Goal: Task Accomplishment & Management: Use online tool/utility

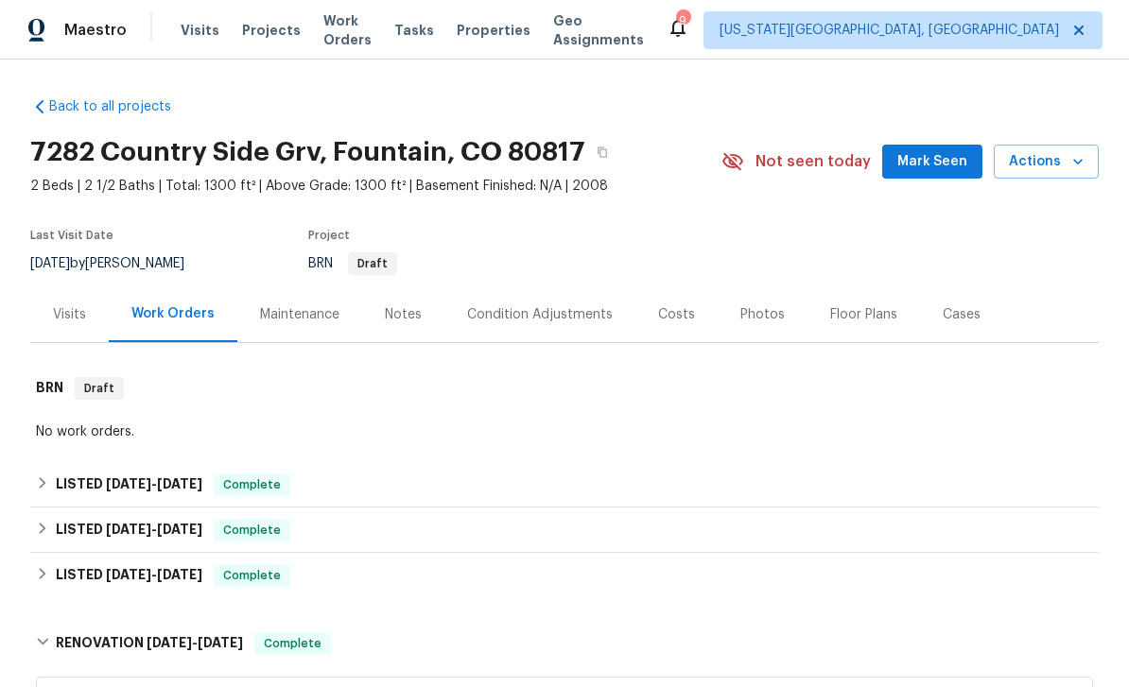
click at [432, 37] on div "Tasks" at bounding box center [414, 31] width 40 height 20
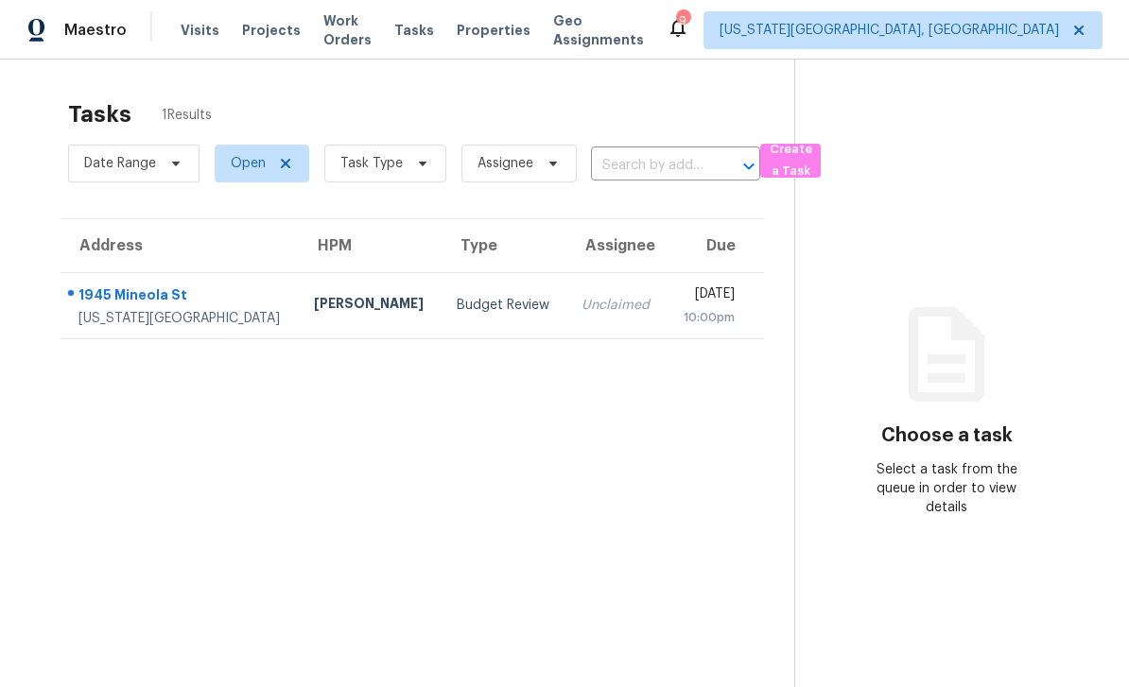
click at [434, 30] on span "Tasks" at bounding box center [414, 30] width 40 height 13
click at [160, 286] on div "1945 Mineola St" at bounding box center [180, 298] width 205 height 24
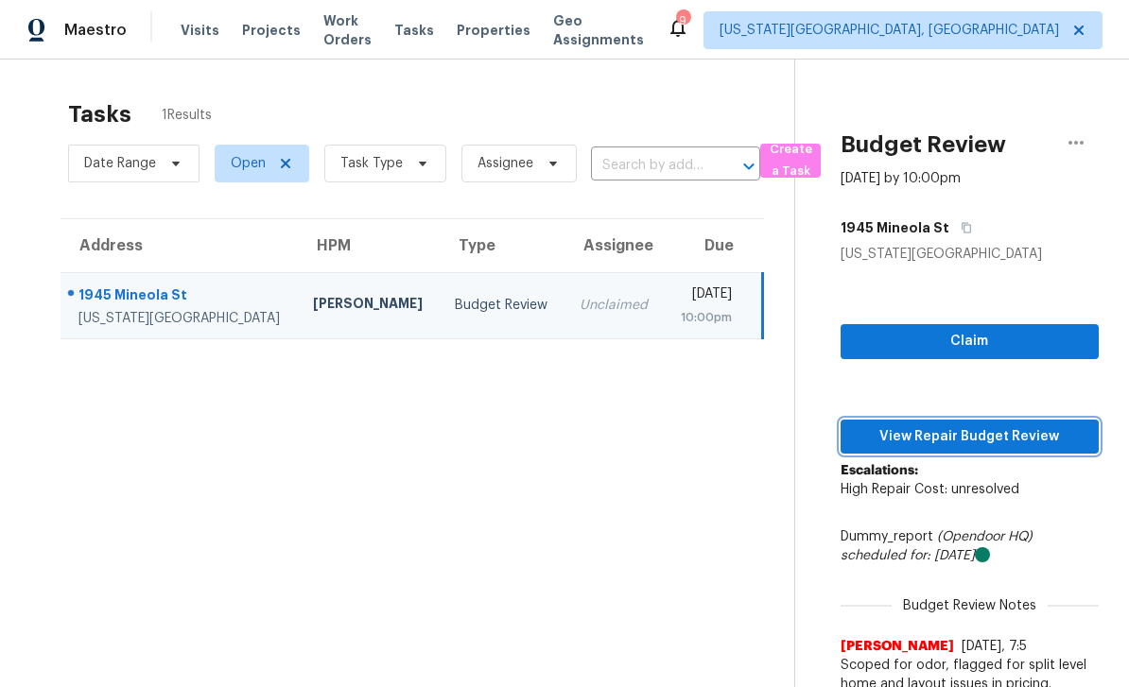
click at [1037, 441] on span "View Repair Budget Review" at bounding box center [970, 437] width 228 height 24
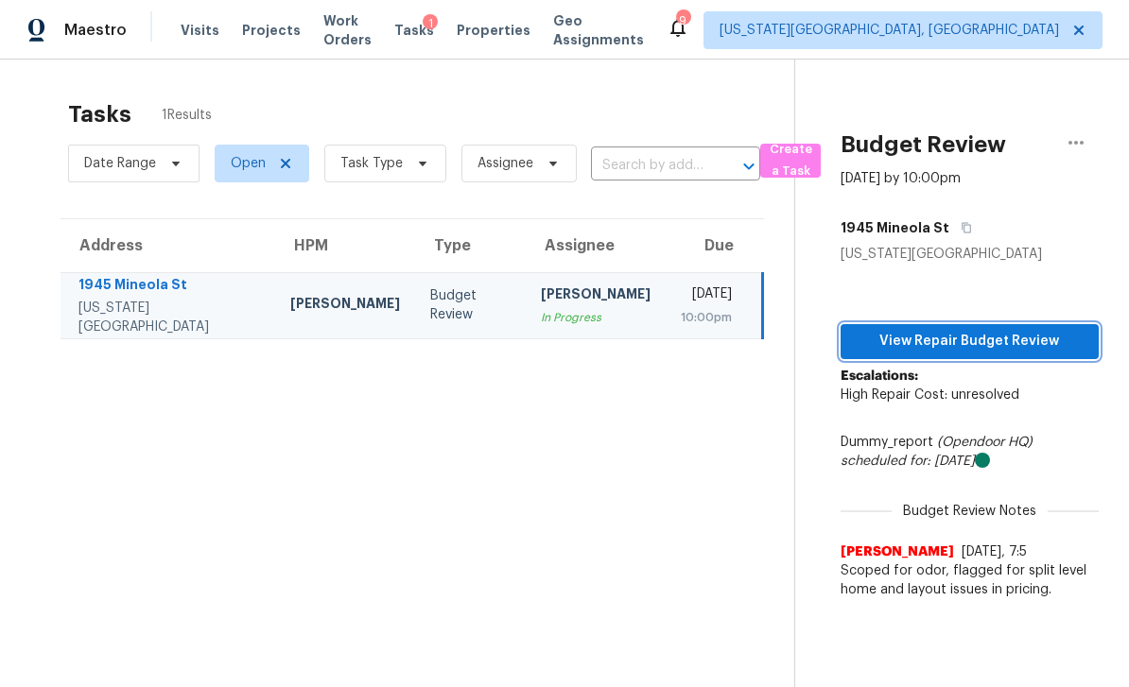
click at [1027, 336] on span "View Repair Budget Review" at bounding box center [970, 342] width 228 height 24
